Goal: Task Accomplishment & Management: Use online tool/utility

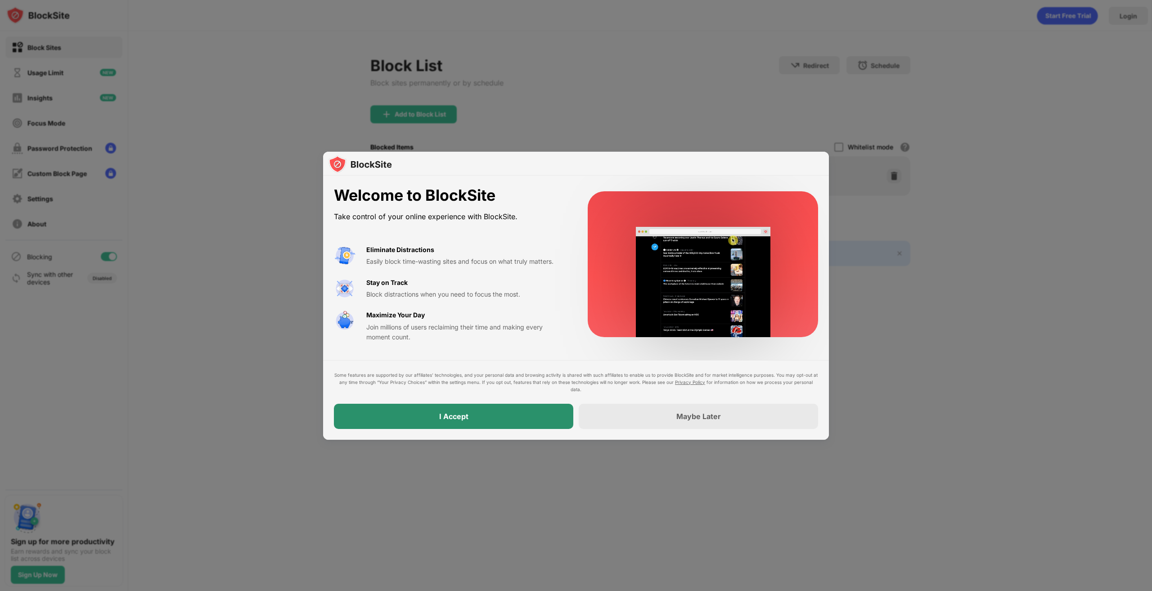
click at [466, 416] on div "I Accept" at bounding box center [453, 416] width 29 height 9
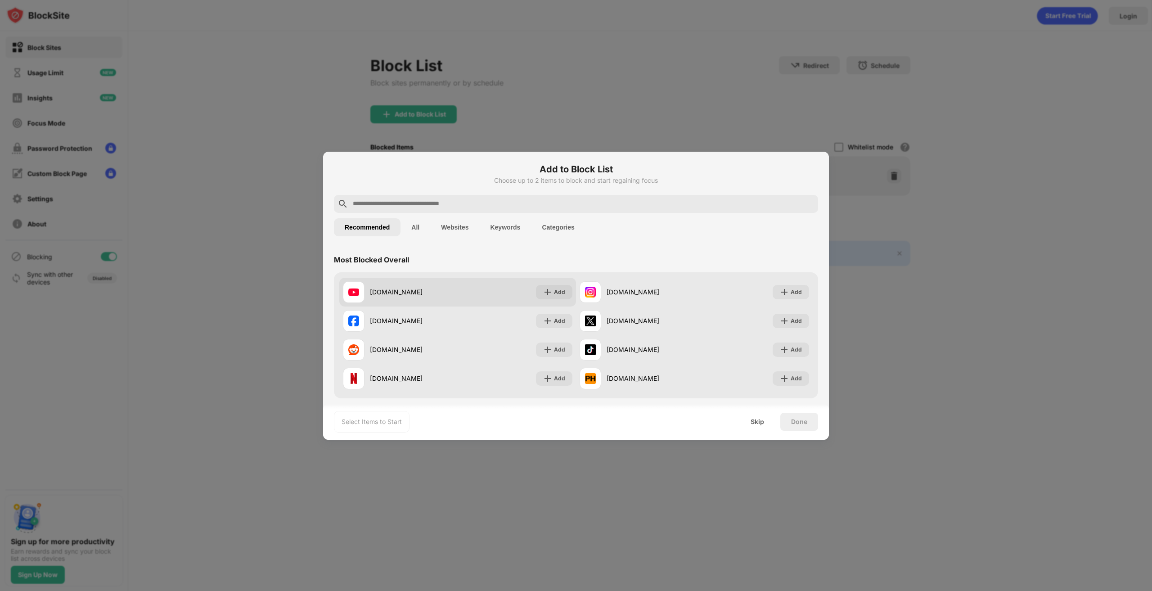
click at [413, 279] on div "[DOMAIN_NAME] Add" at bounding box center [457, 292] width 237 height 29
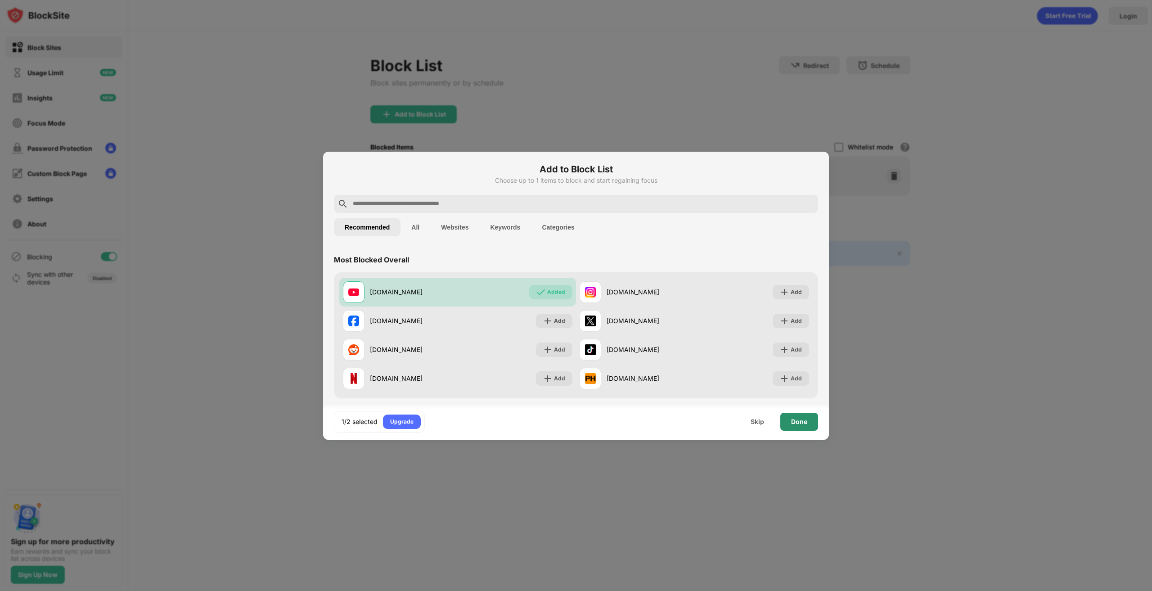
click at [807, 423] on div "Done" at bounding box center [799, 422] width 38 height 18
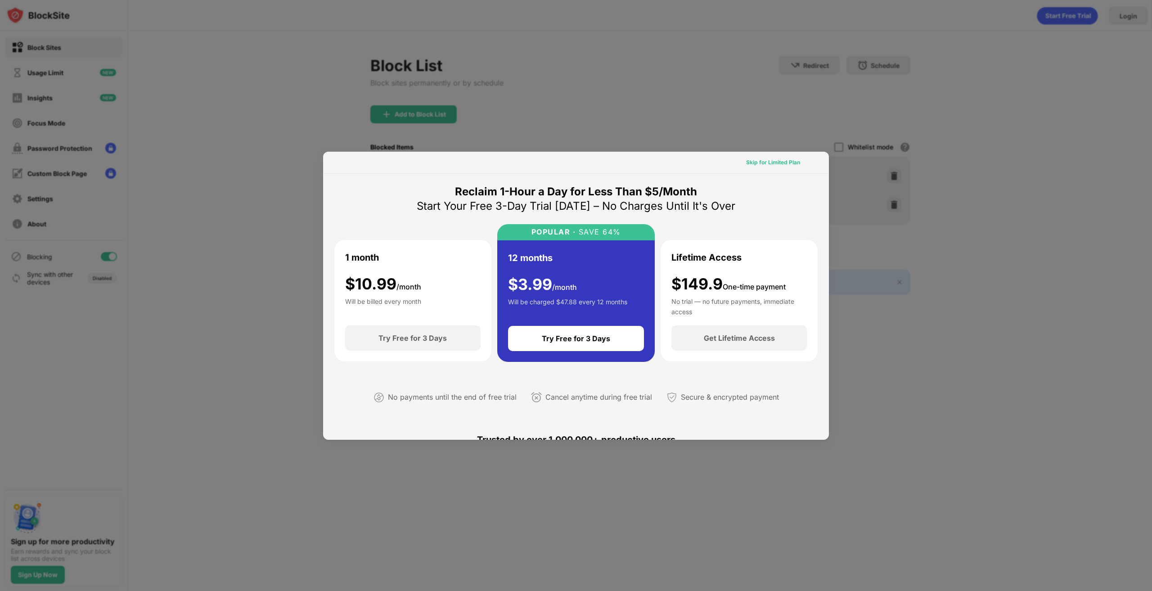
click at [759, 165] on div "Skip for Limited Plan" at bounding box center [773, 162] width 54 height 9
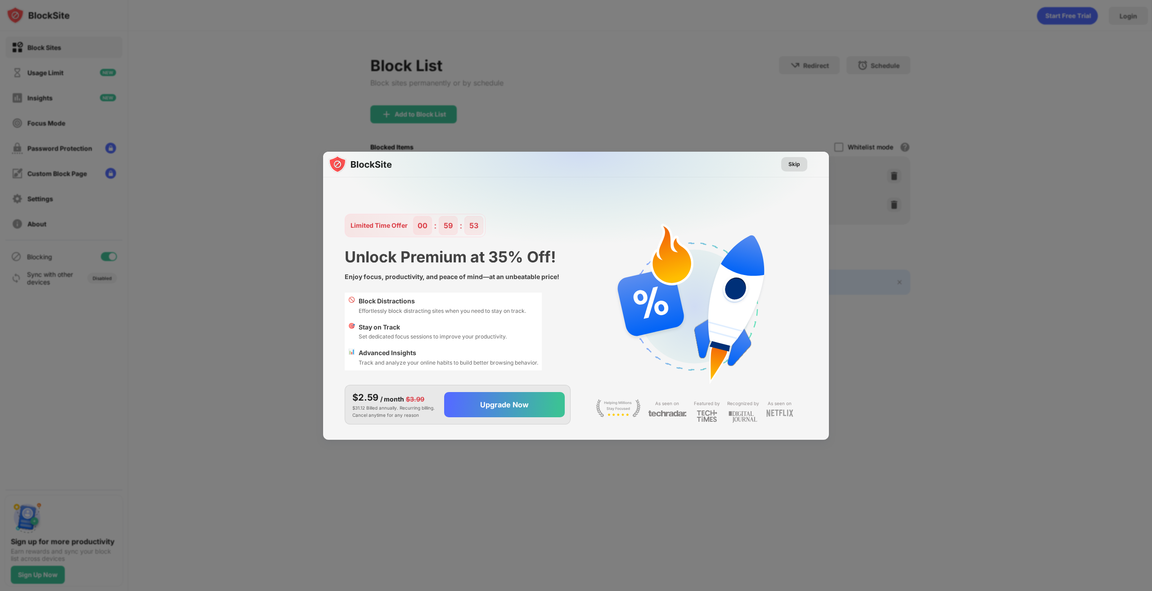
click at [797, 161] on div "Skip" at bounding box center [794, 164] width 12 height 9
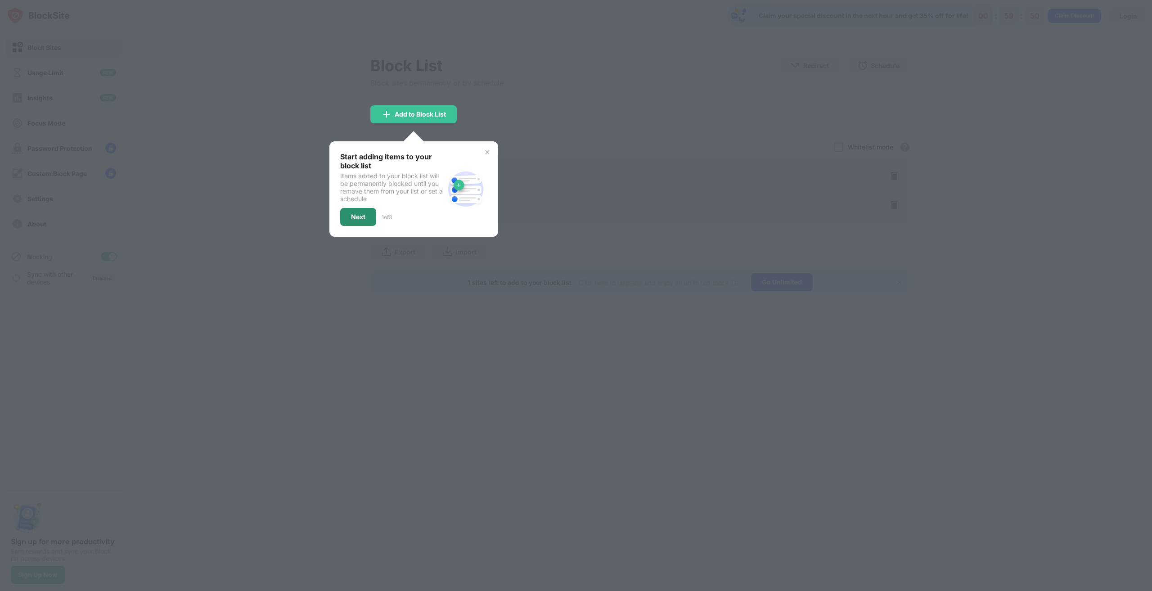
click at [361, 220] on div "Next" at bounding box center [358, 217] width 36 height 18
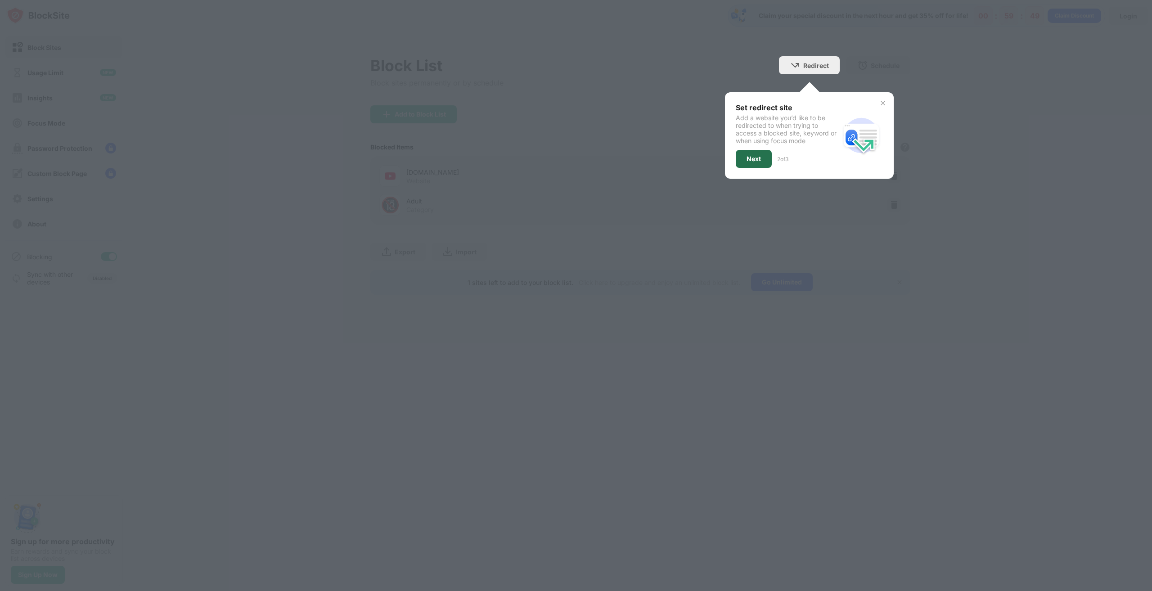
click at [756, 153] on div "Next" at bounding box center [754, 159] width 36 height 18
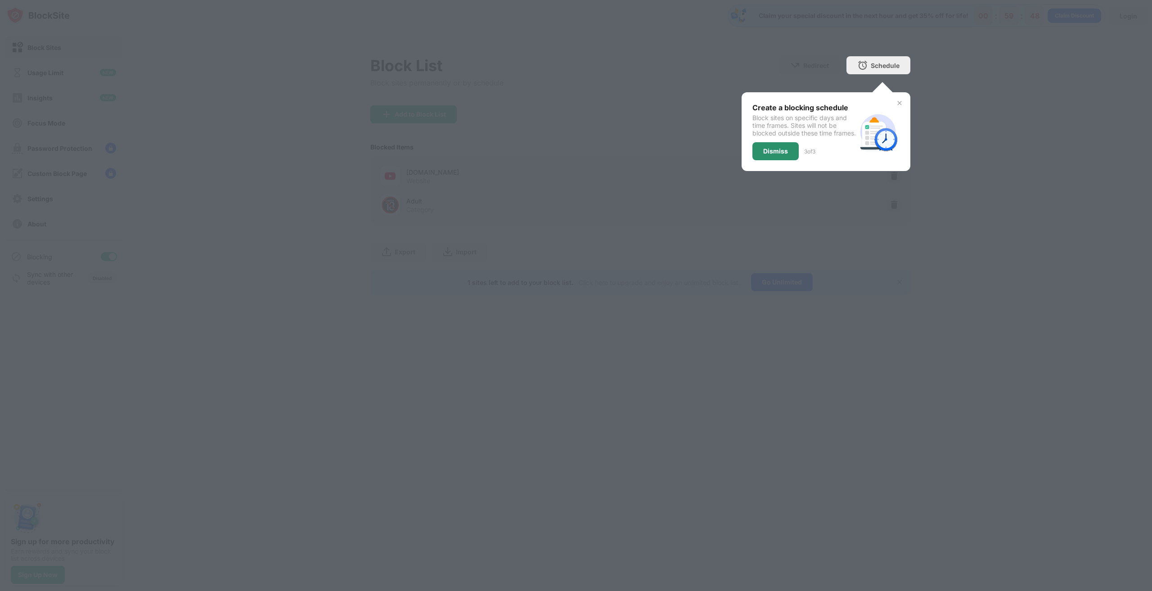
click at [777, 155] on div "Dismiss" at bounding box center [775, 151] width 25 height 7
